Goal: Navigation & Orientation: Find specific page/section

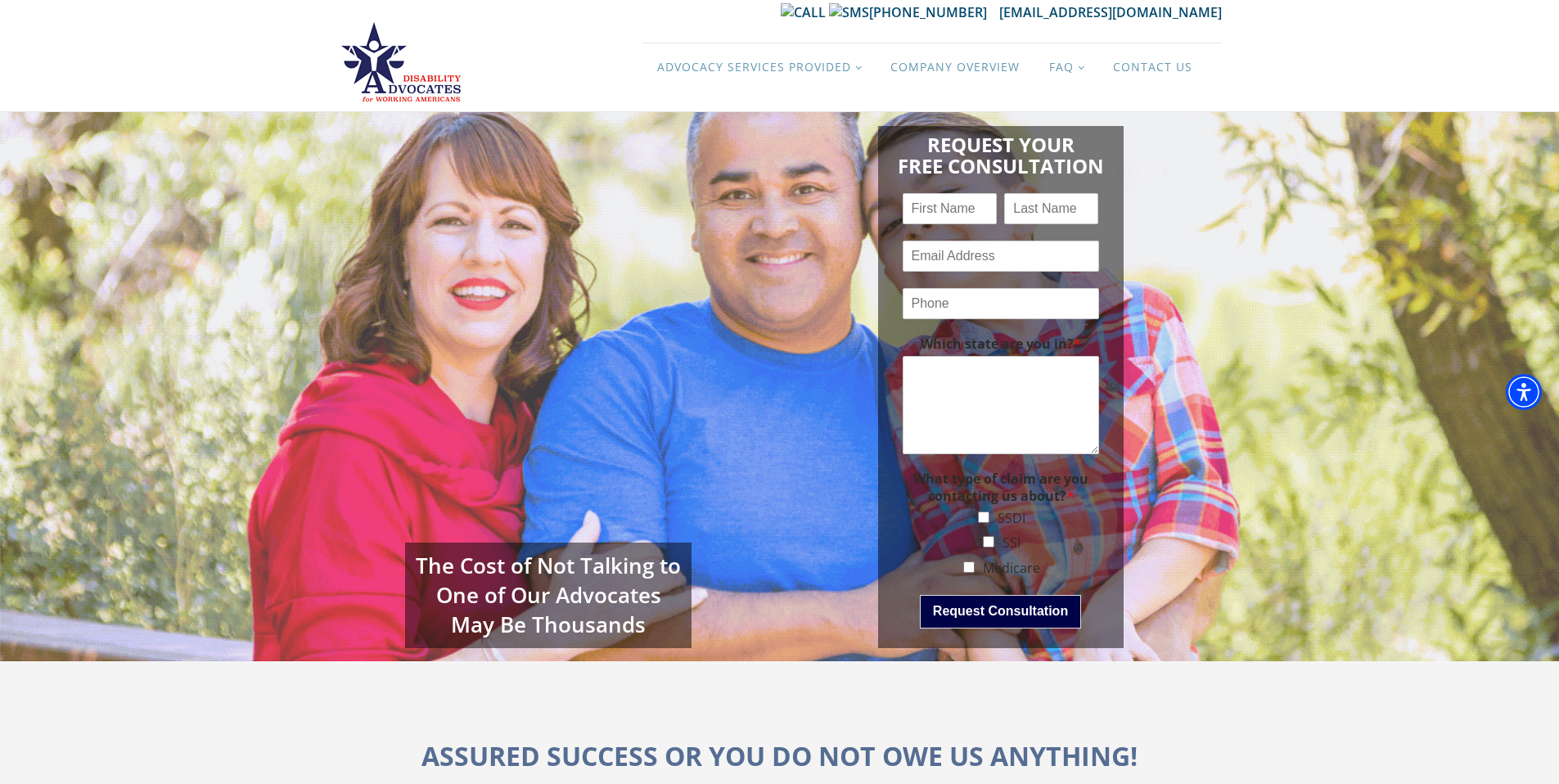
click at [417, 69] on link at bounding box center [401, 62] width 126 height 82
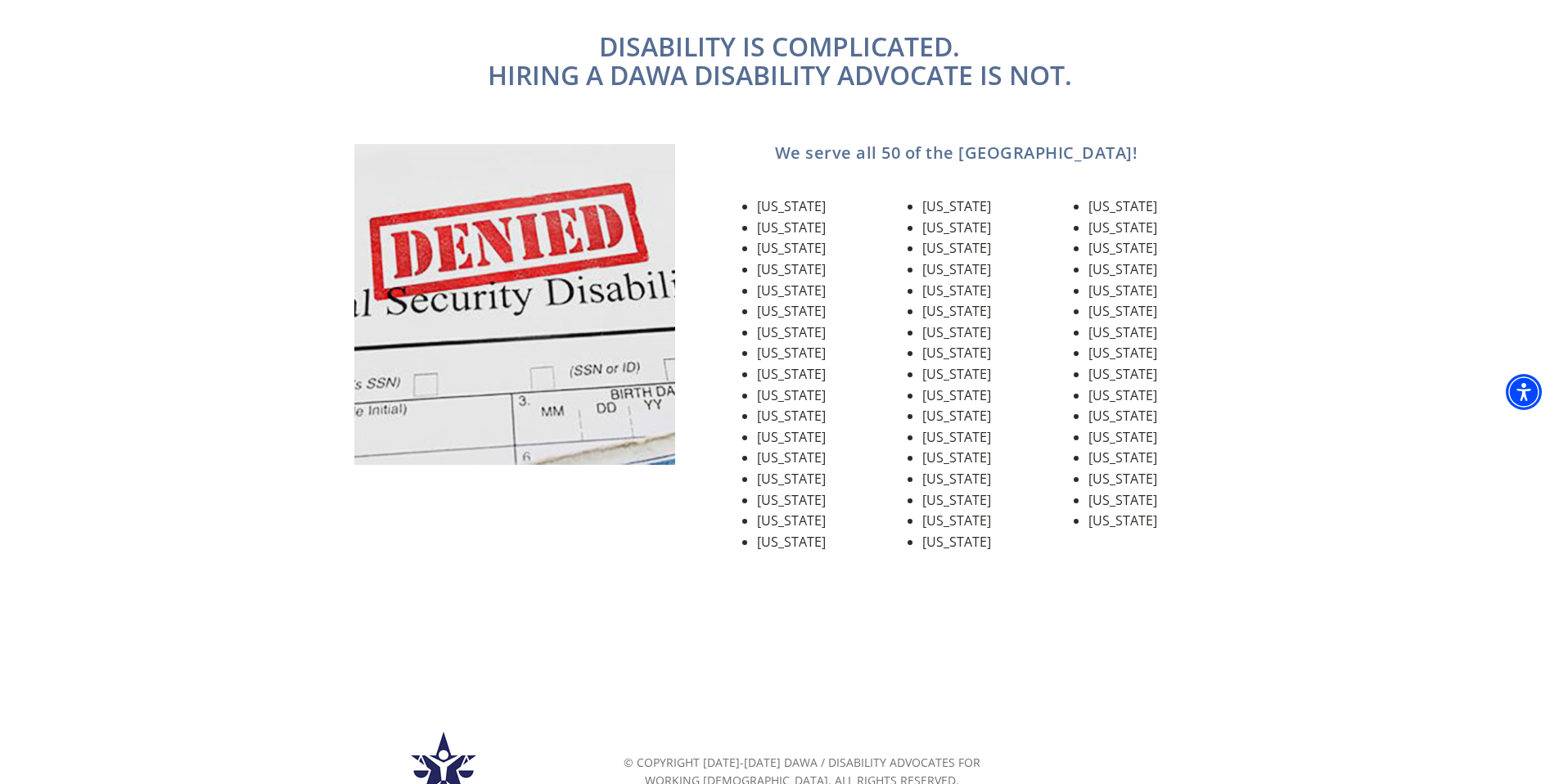
scroll to position [1856, 0]
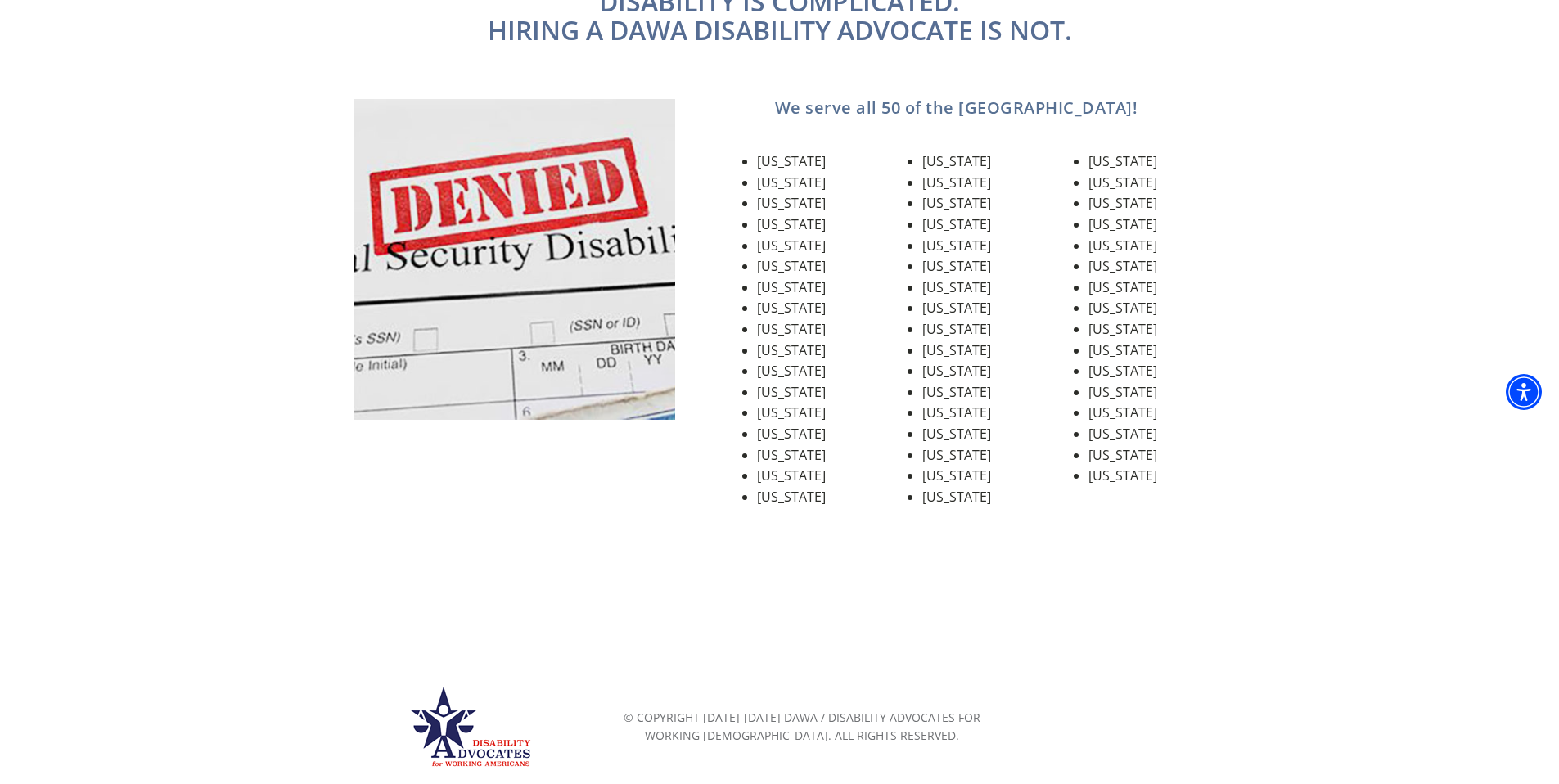
click at [573, 308] on img at bounding box center [514, 259] width 320 height 320
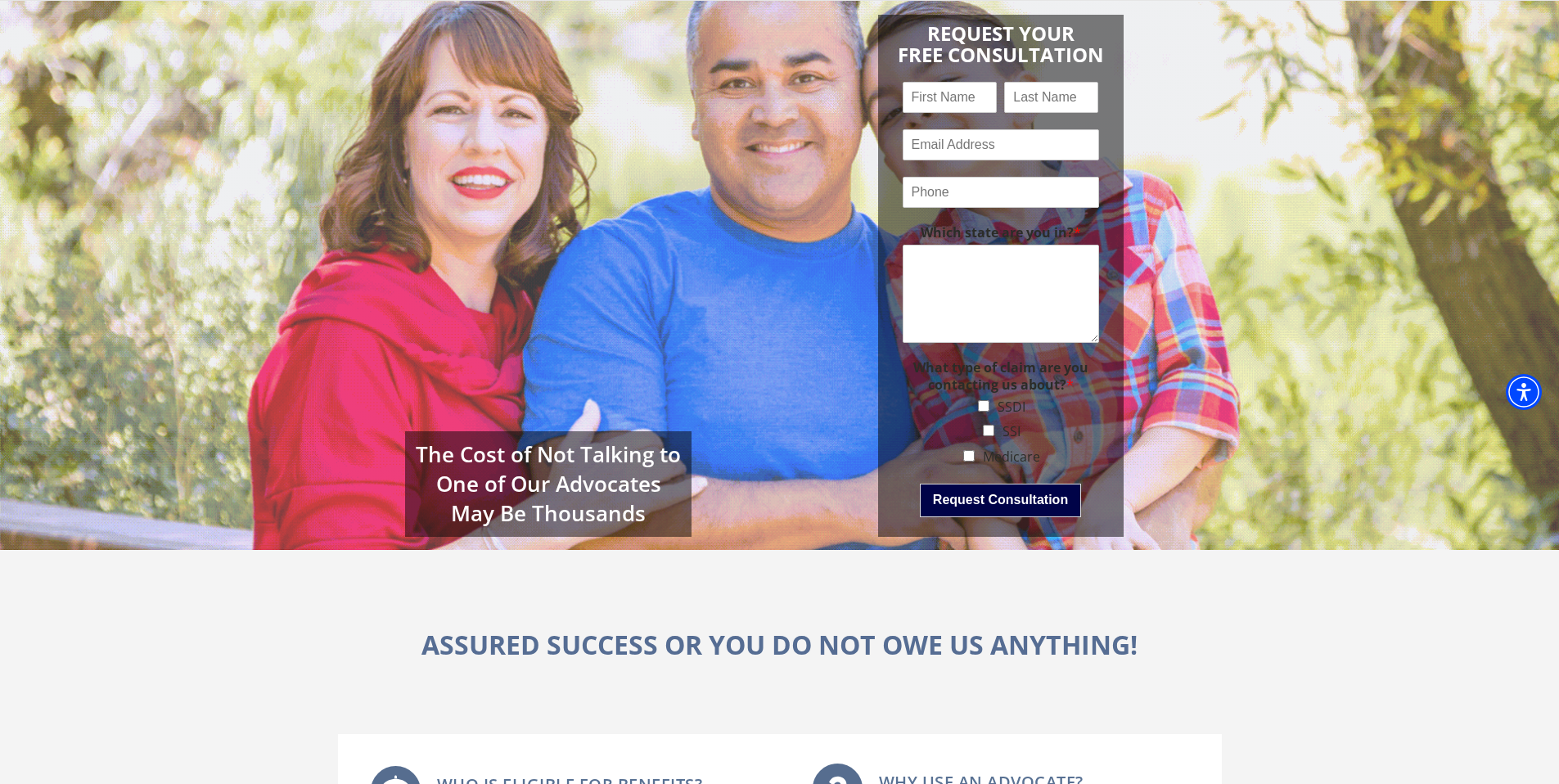
scroll to position [0, 0]
